Goal: Navigation & Orientation: Find specific page/section

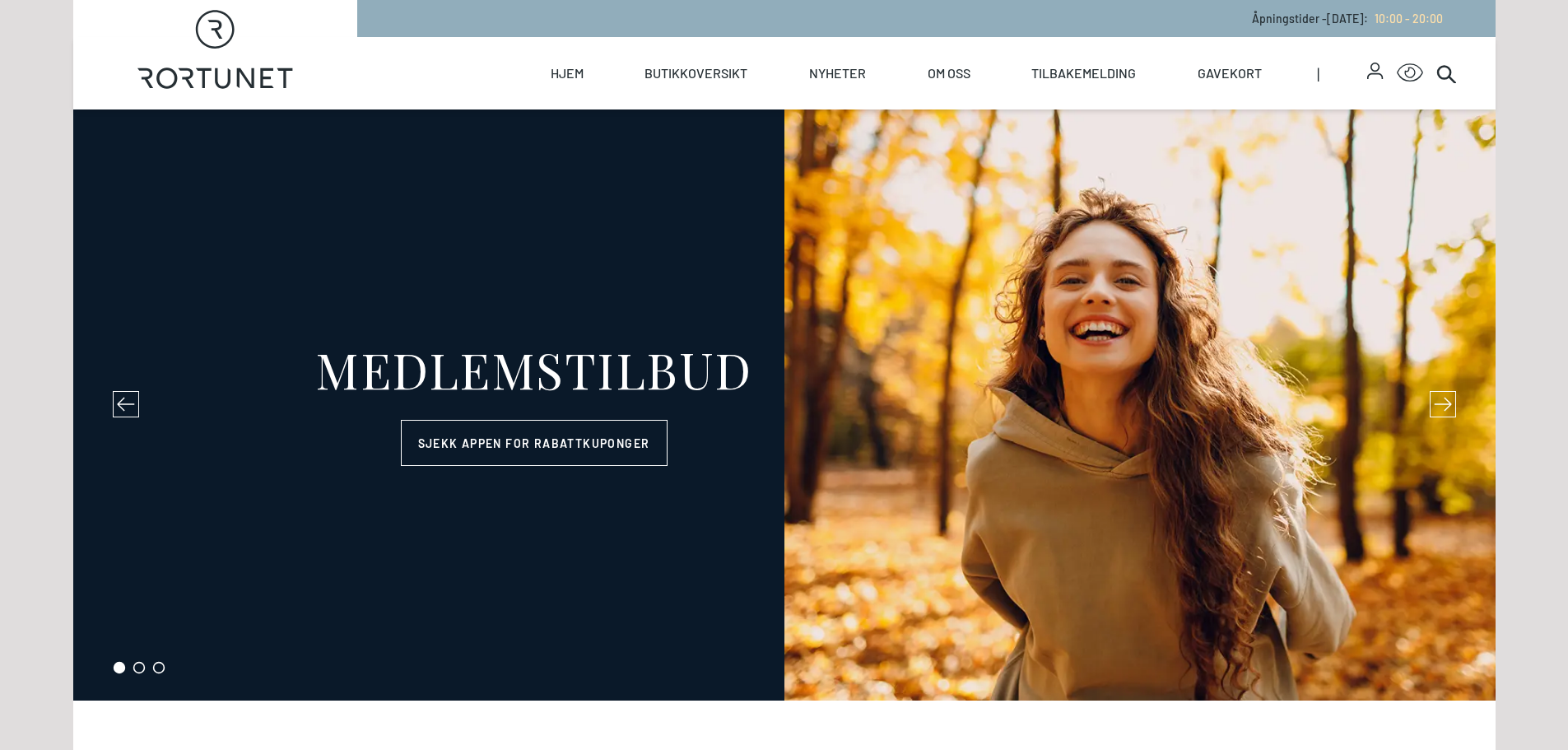
select select "NO"
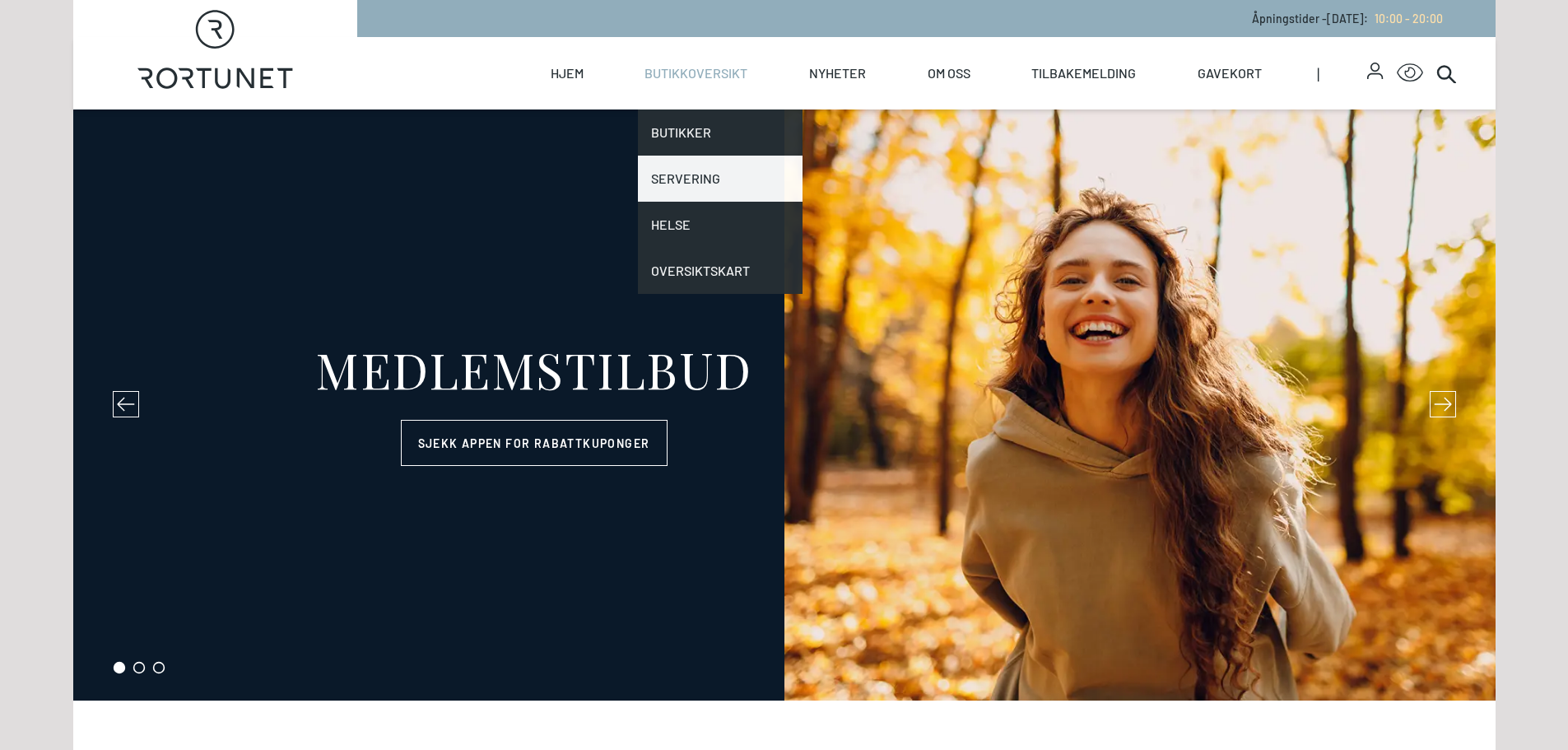
click at [707, 179] on link "Servering" at bounding box center [720, 179] width 164 height 46
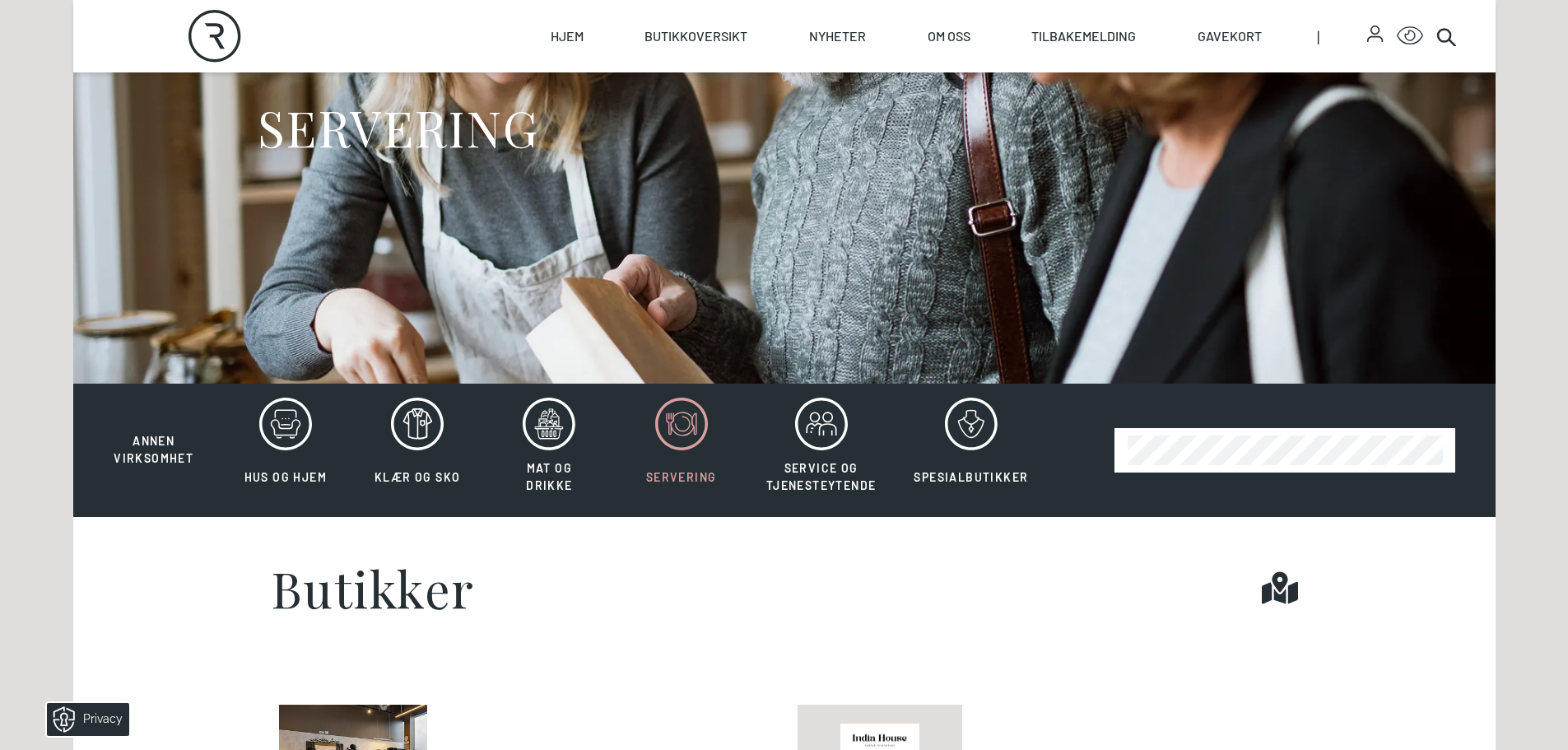
scroll to position [247, 0]
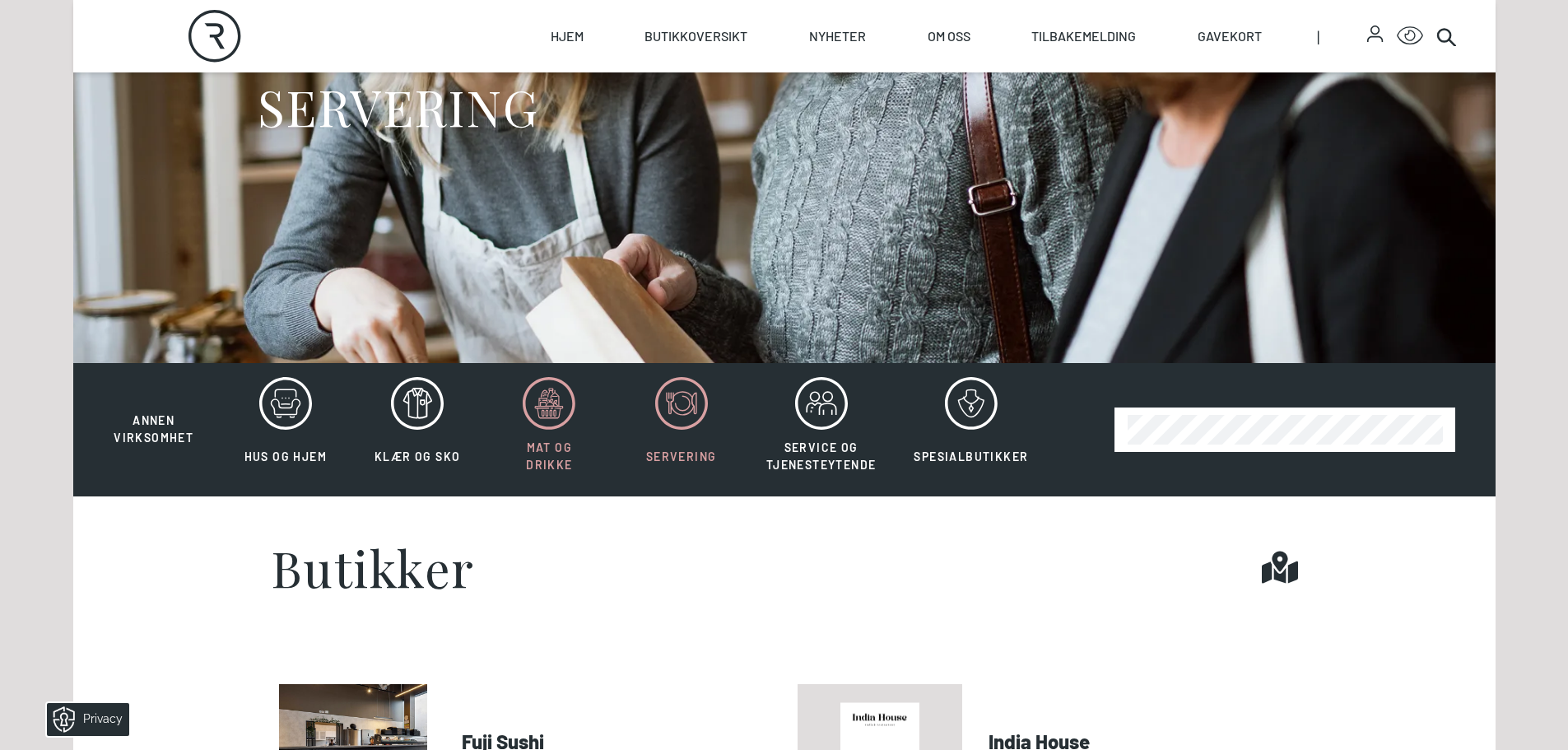
click at [553, 396] on icon at bounding box center [548, 403] width 53 height 53
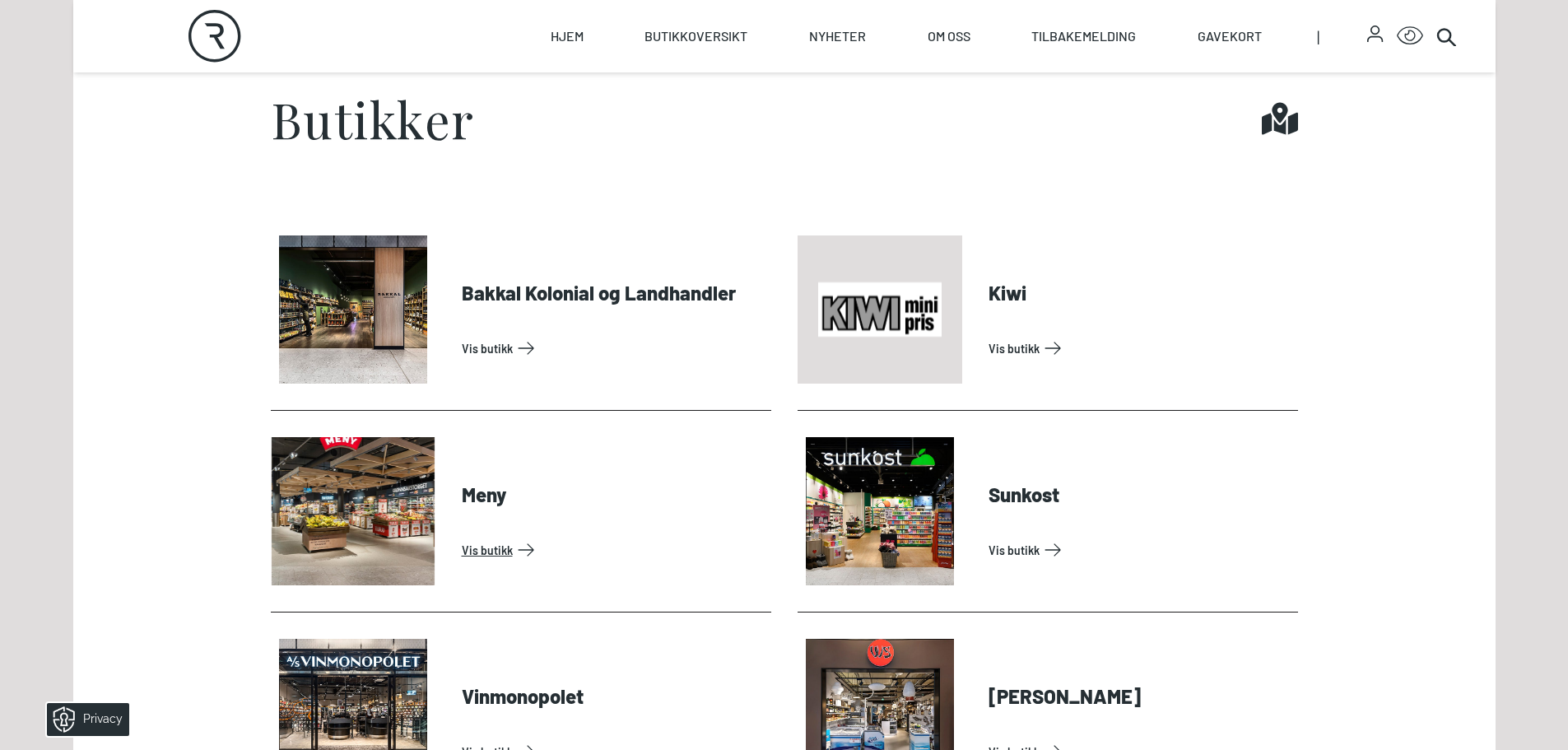
scroll to position [446, 0]
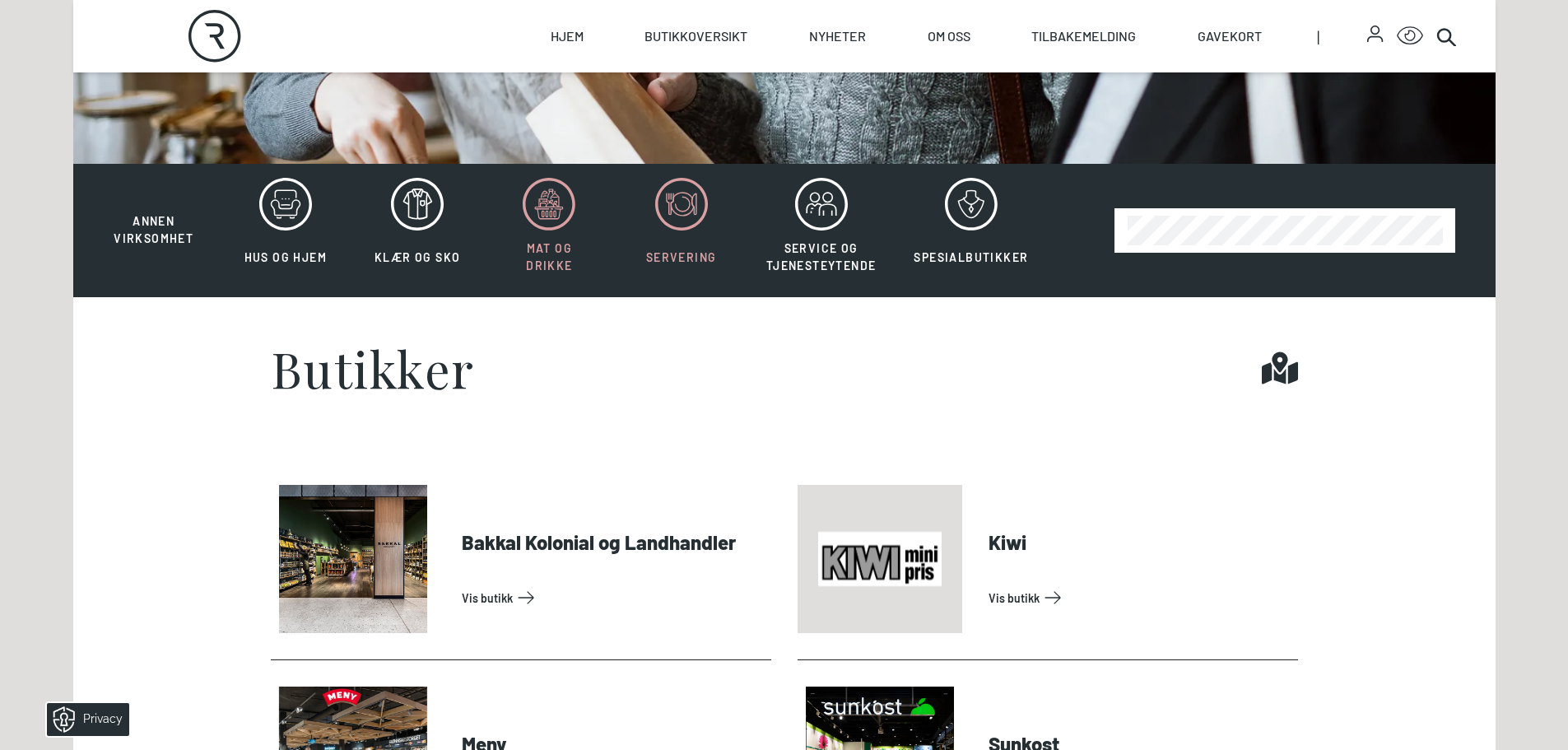
click at [683, 185] on icon at bounding box center [681, 204] width 53 height 53
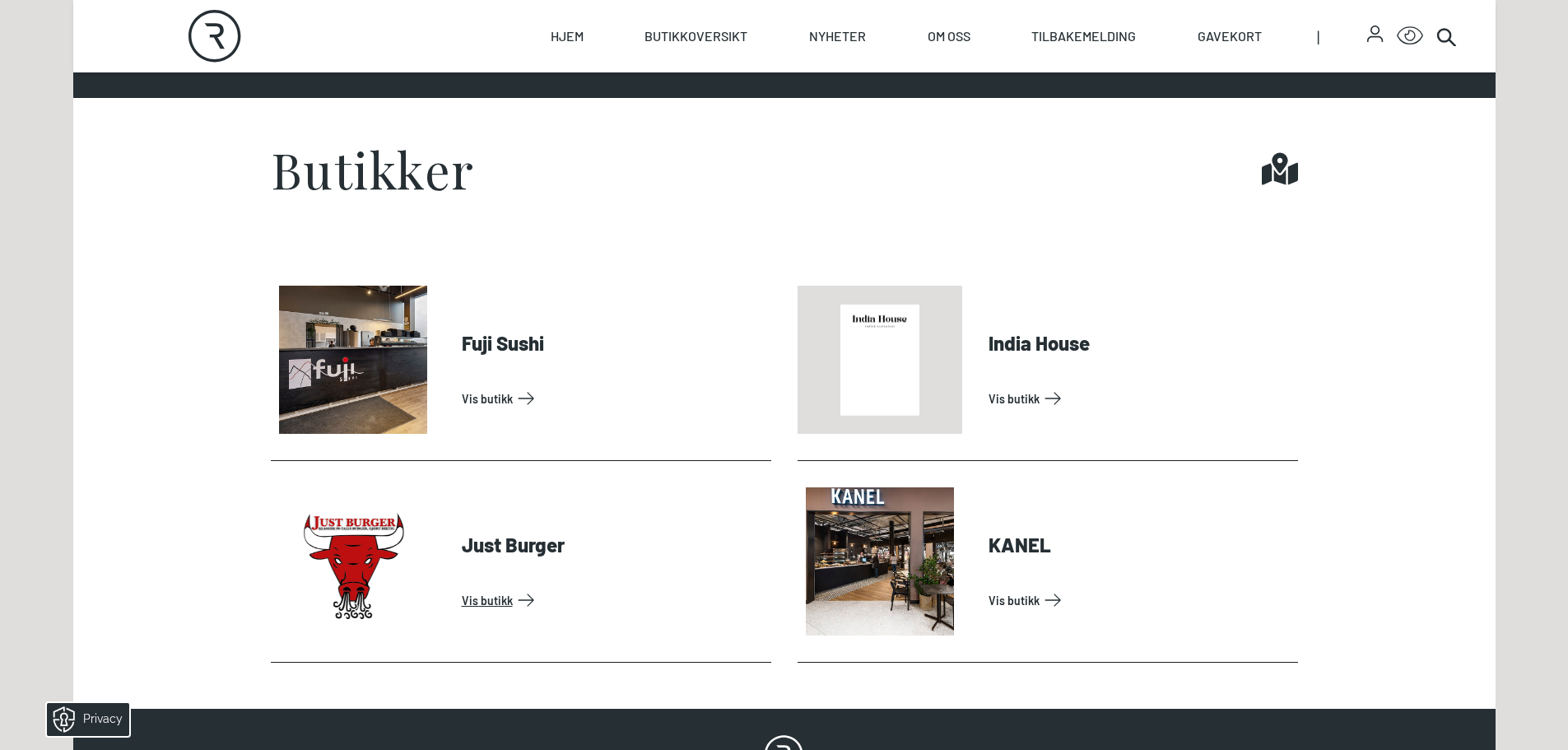
scroll to position [694, 0]
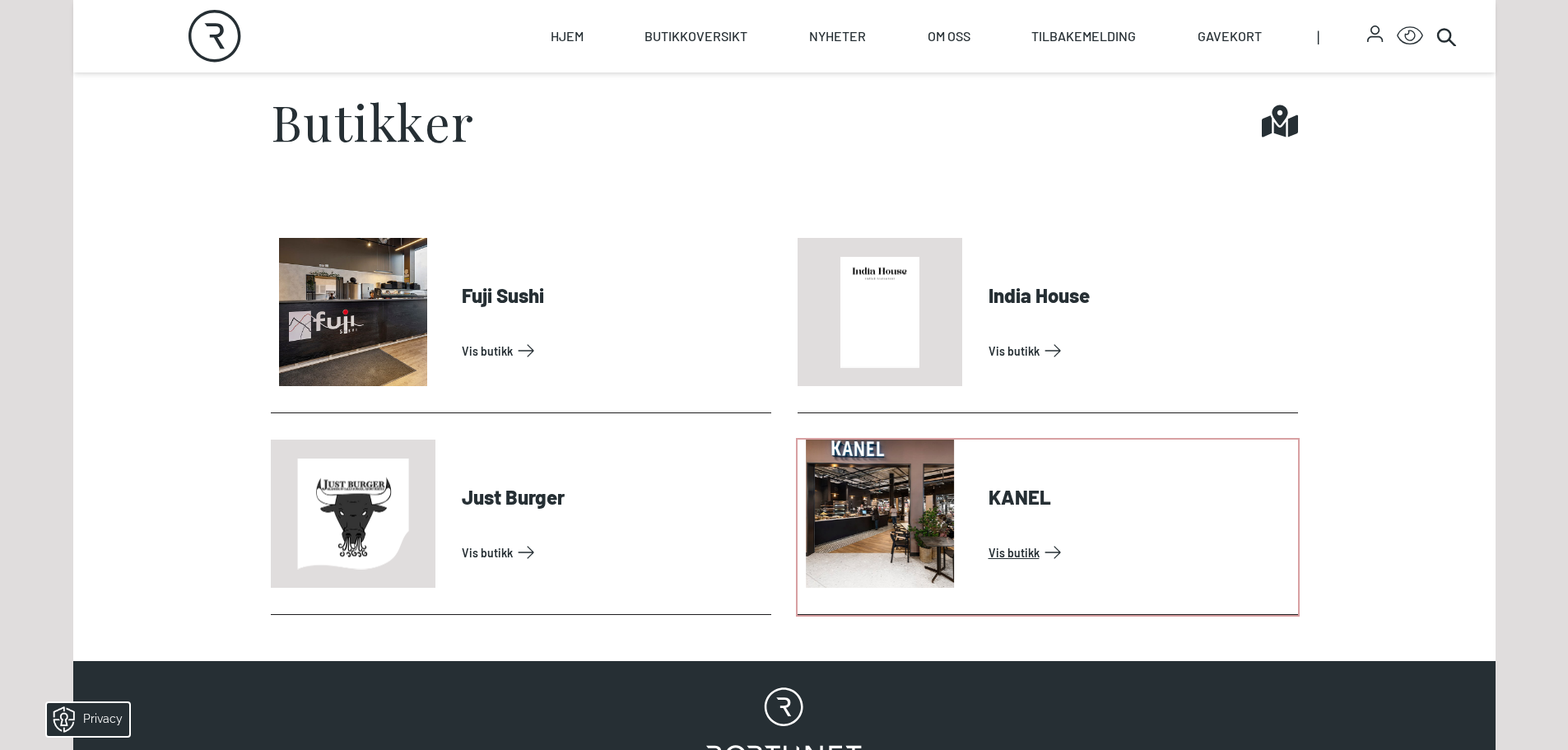
click at [1028, 546] on link "Vis butikk" at bounding box center [1139, 553] width 303 height 27
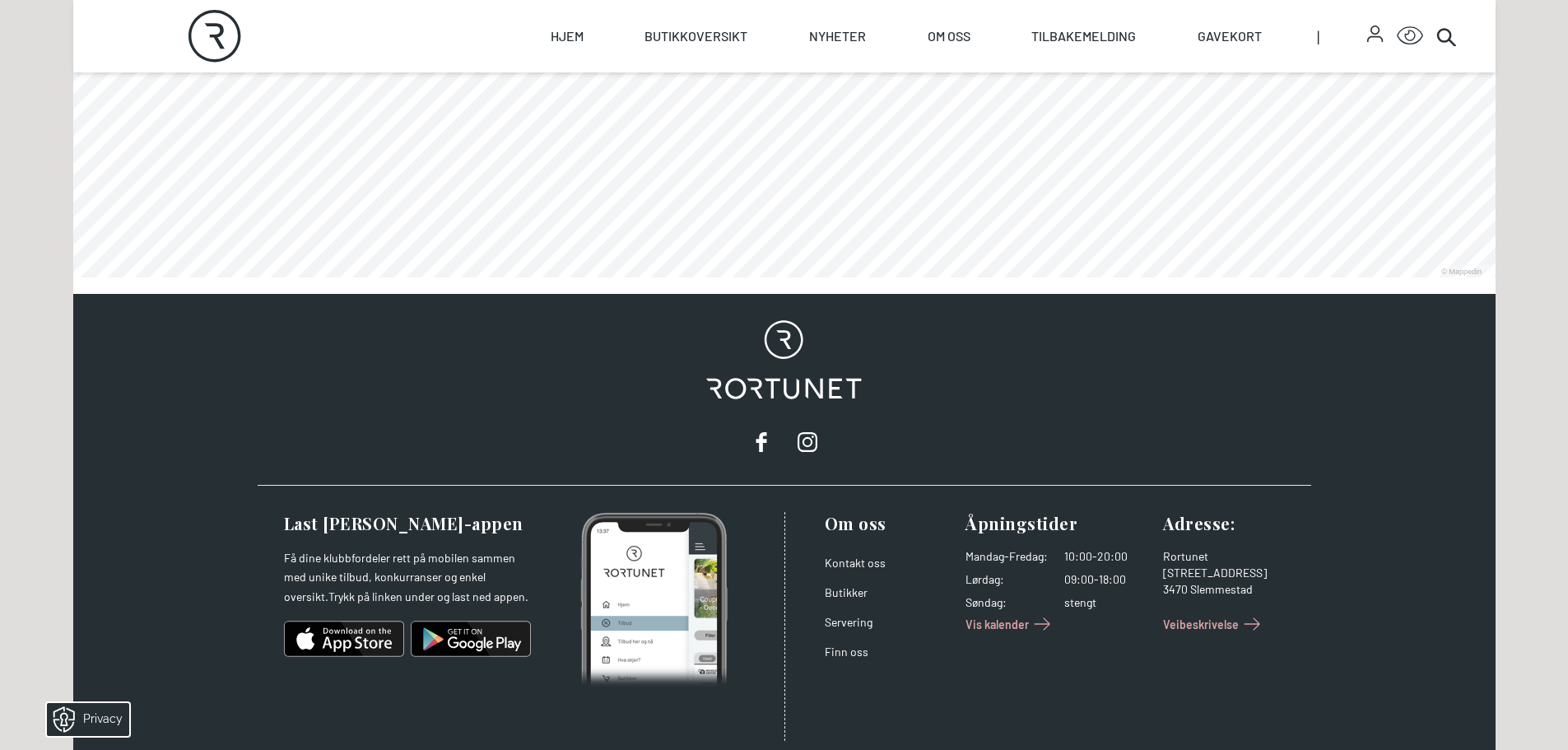
scroll to position [973, 0]
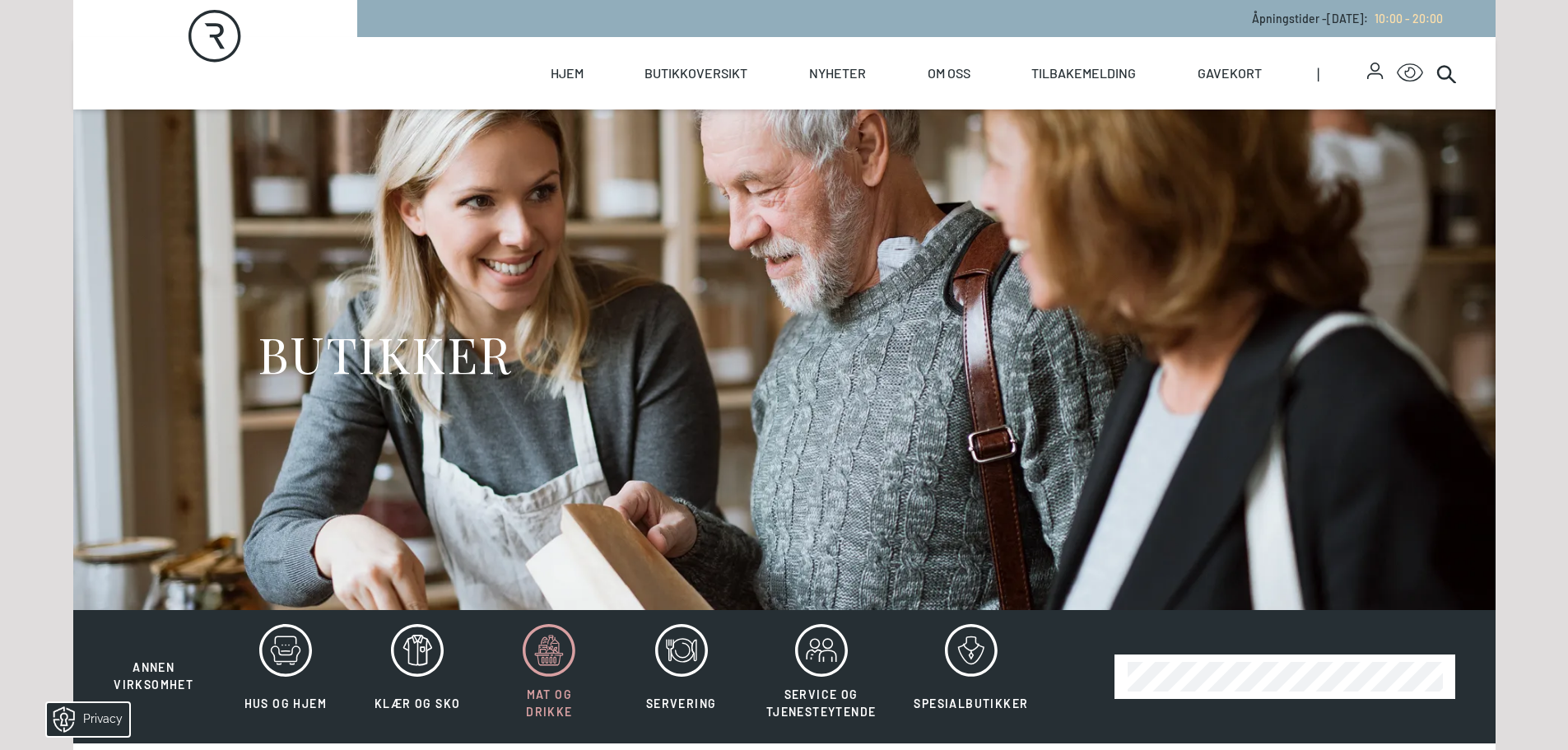
scroll to position [446, 0]
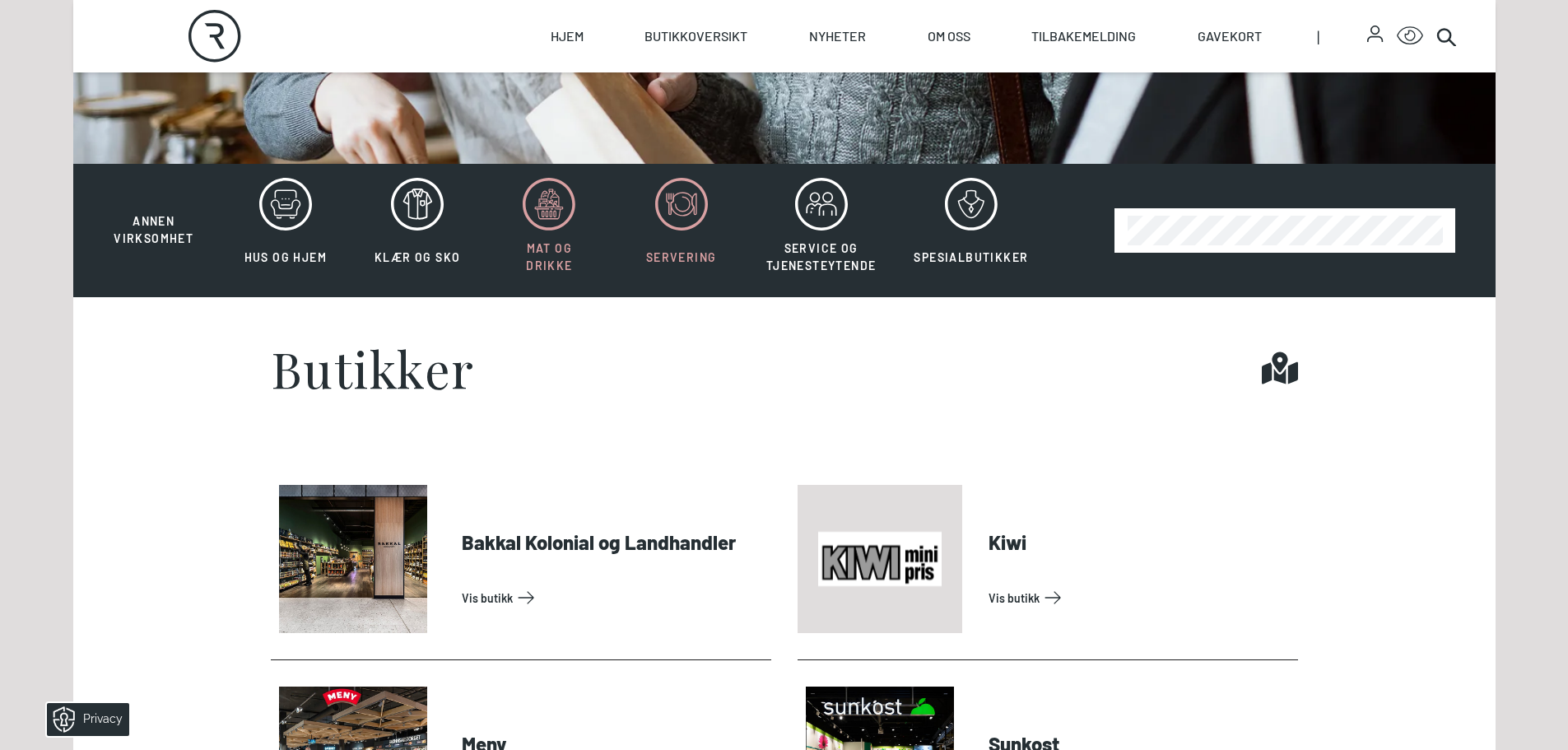
click at [665, 248] on span "Servering" at bounding box center [682, 257] width 71 height 17
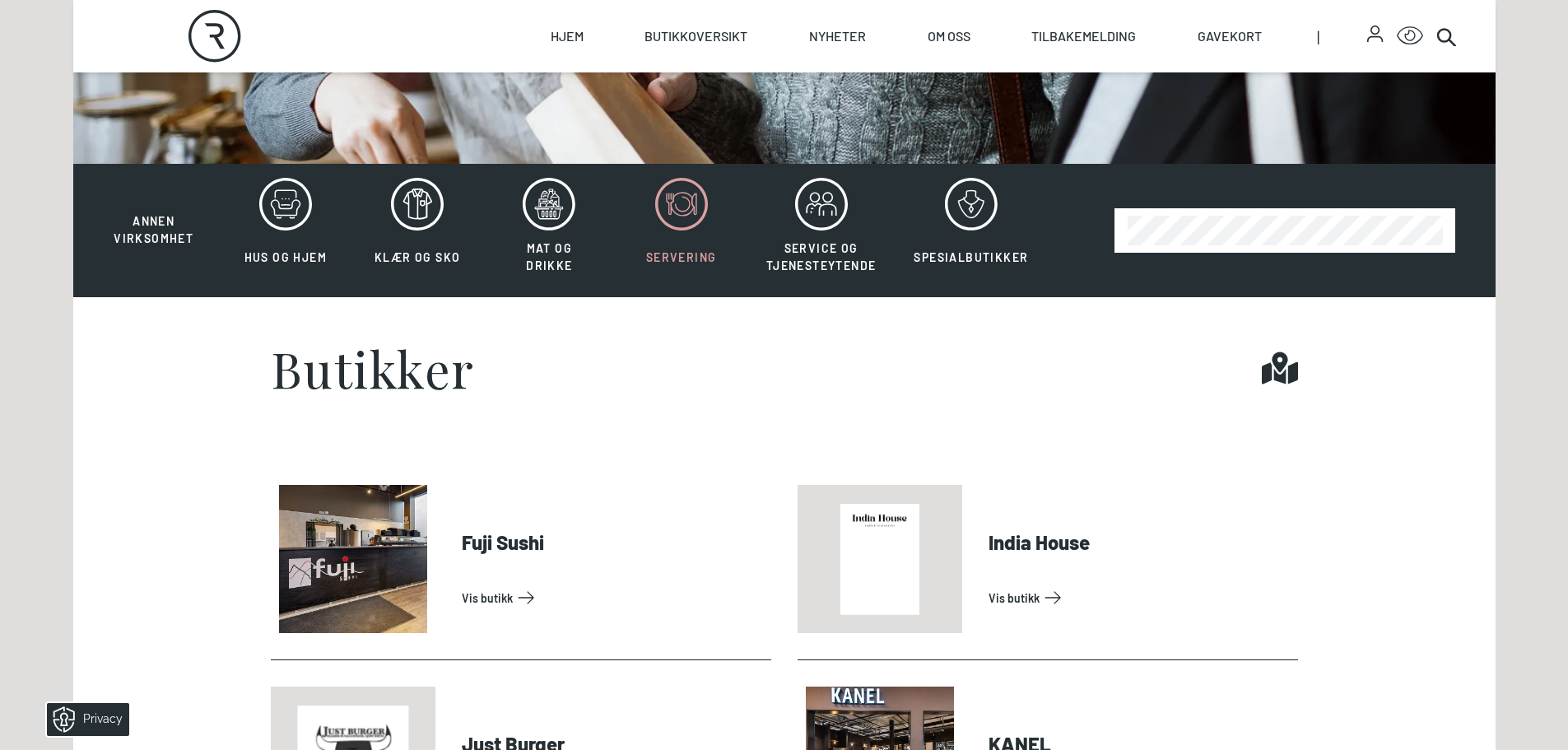
scroll to position [694, 0]
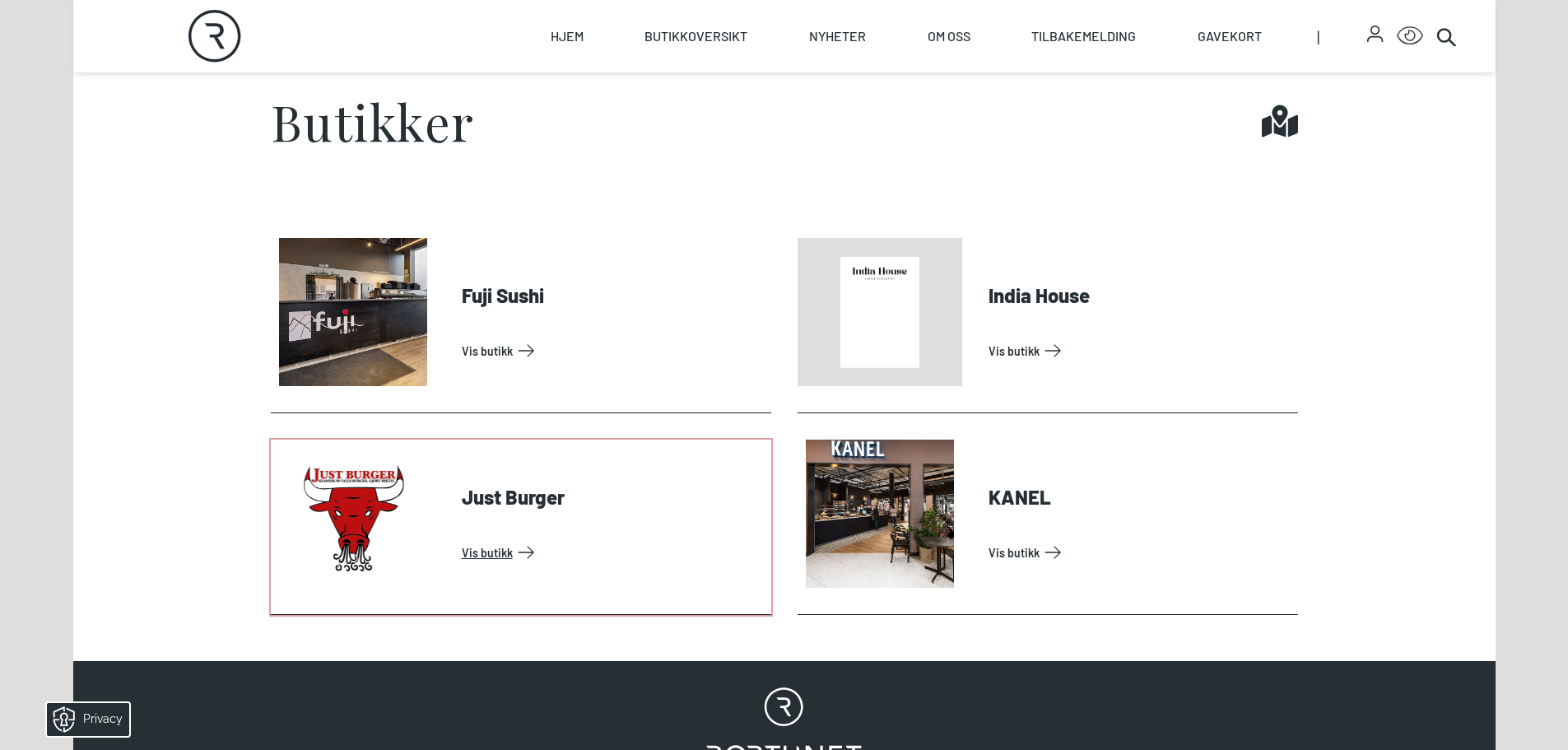
click at [509, 540] on link "Vis butikk" at bounding box center [612, 553] width 303 height 27
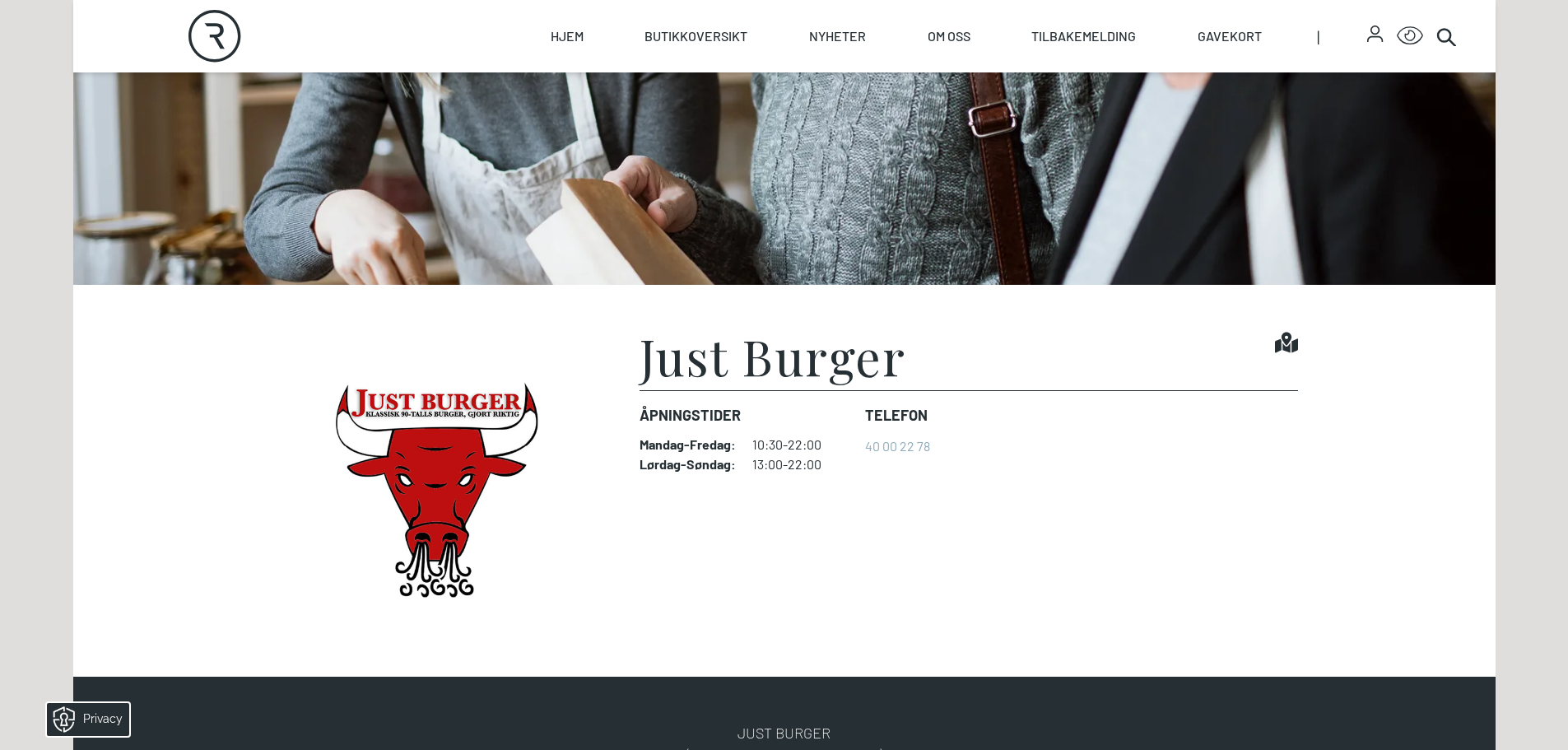
scroll to position [330, 0]
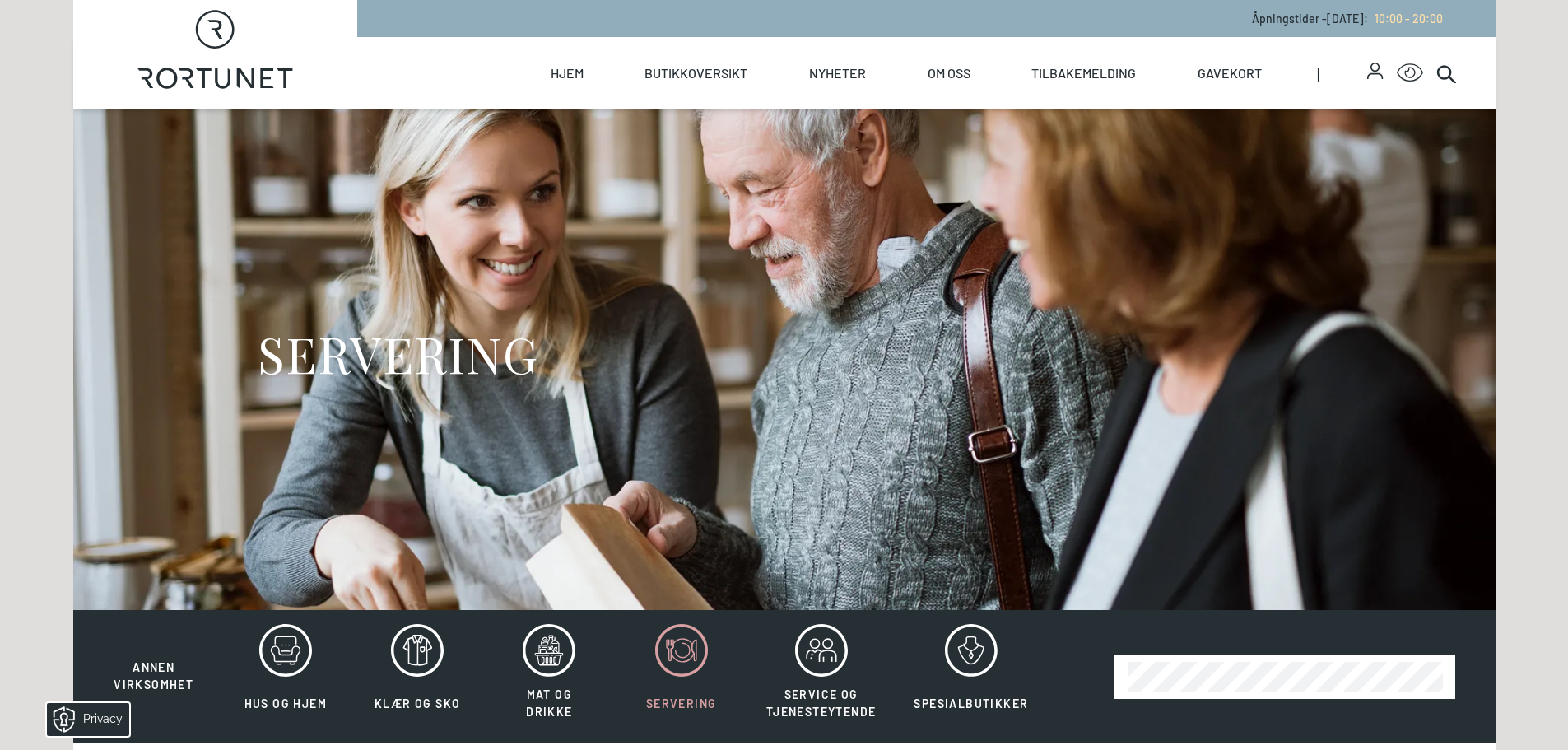
click at [689, 665] on icon at bounding box center [681, 650] width 53 height 53
click at [691, 665] on icon at bounding box center [681, 650] width 53 height 53
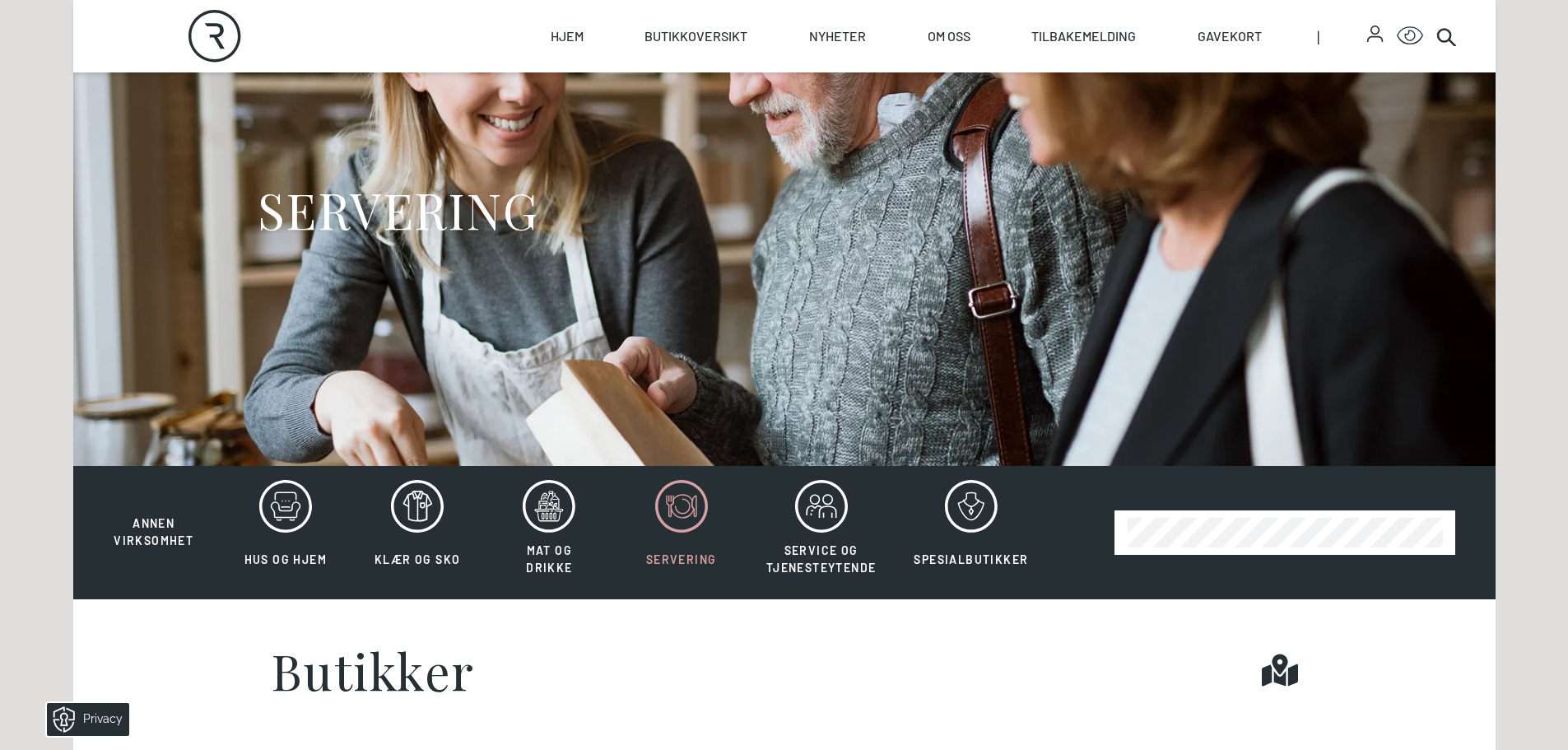
scroll to position [330, 0]
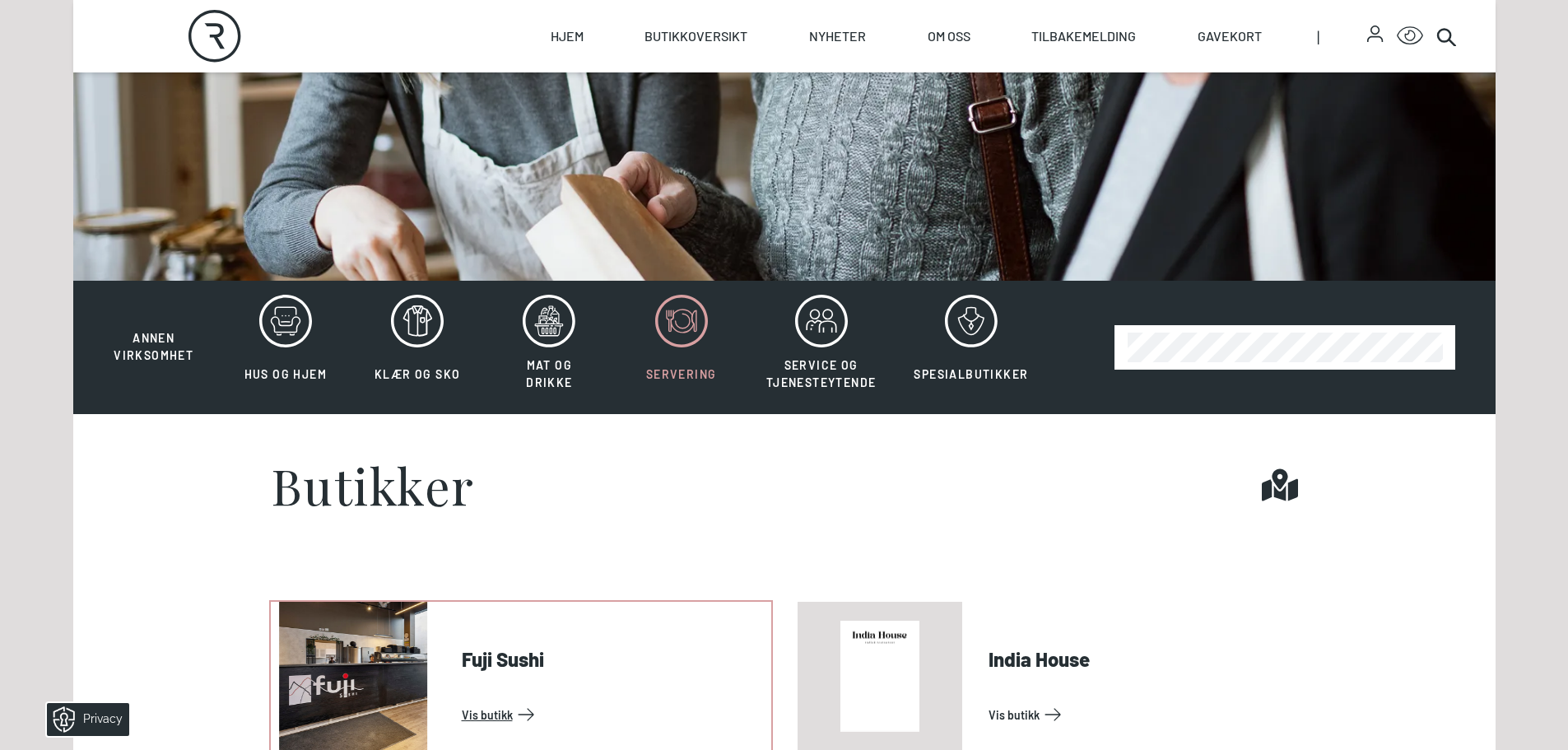
click at [515, 701] on link "Vis butikk" at bounding box center [612, 715] width 303 height 27
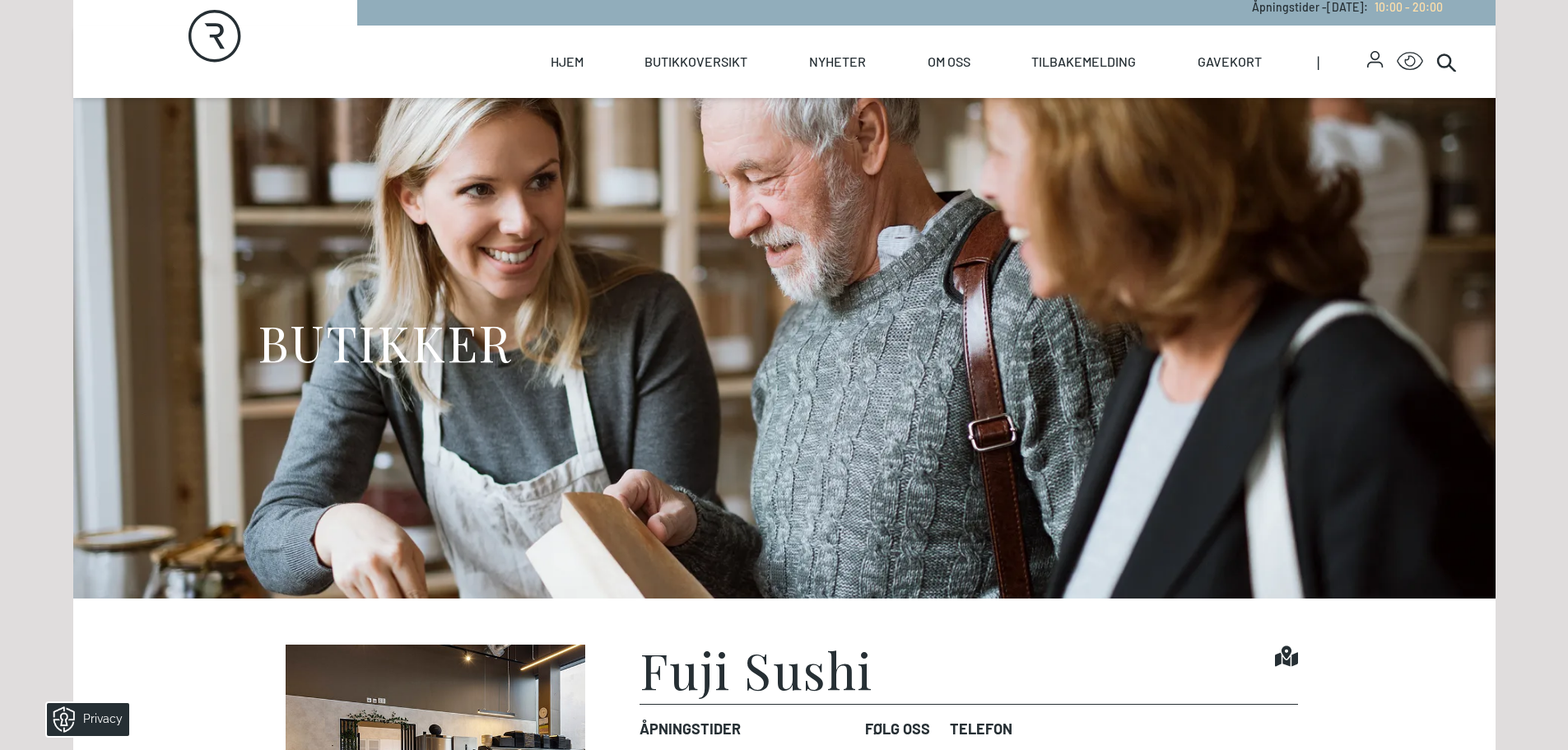
scroll to position [330, 0]
